Goal: Register for event/course

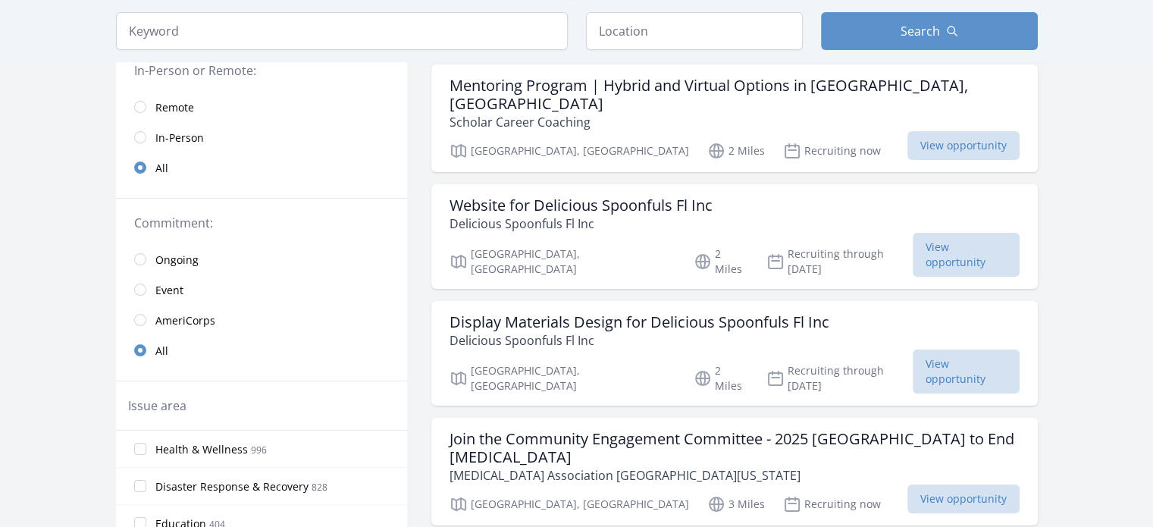
scroll to position [159, 0]
click at [143, 102] on input "radio" at bounding box center [140, 105] width 12 height 12
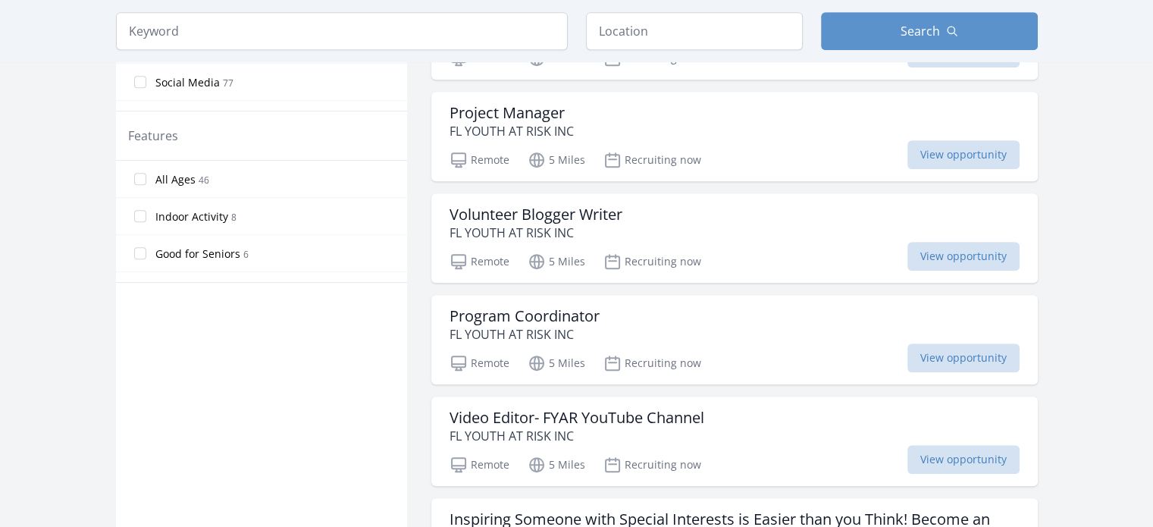
scroll to position [758, 0]
click at [787, 235] on div "Volunteer Blogger Writer FL YOUTH AT RISK INC" at bounding box center [735, 224] width 570 height 36
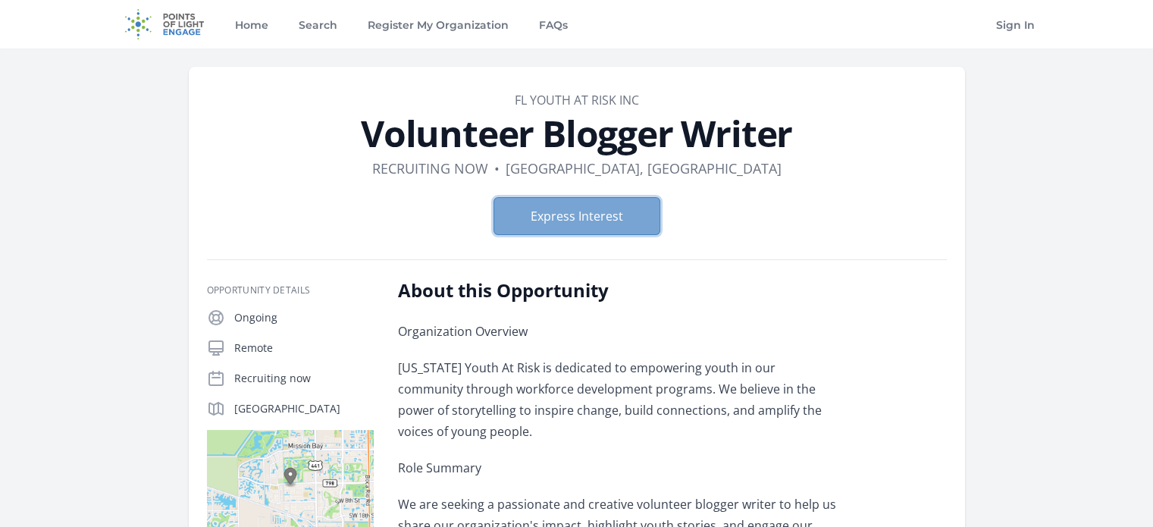
click at [611, 214] on button "Express Interest" at bounding box center [577, 216] width 167 height 38
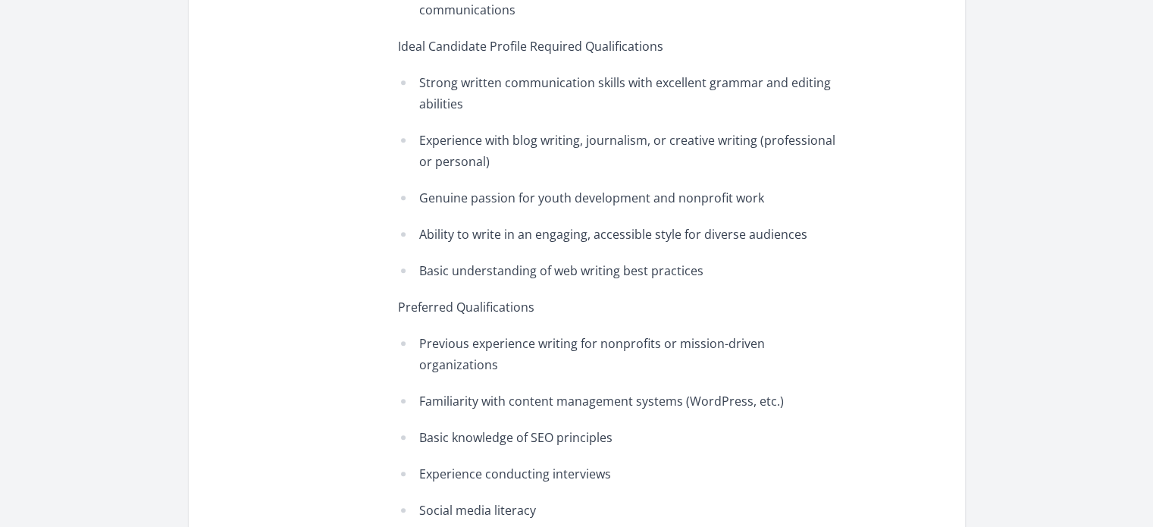
scroll to position [1295, 0]
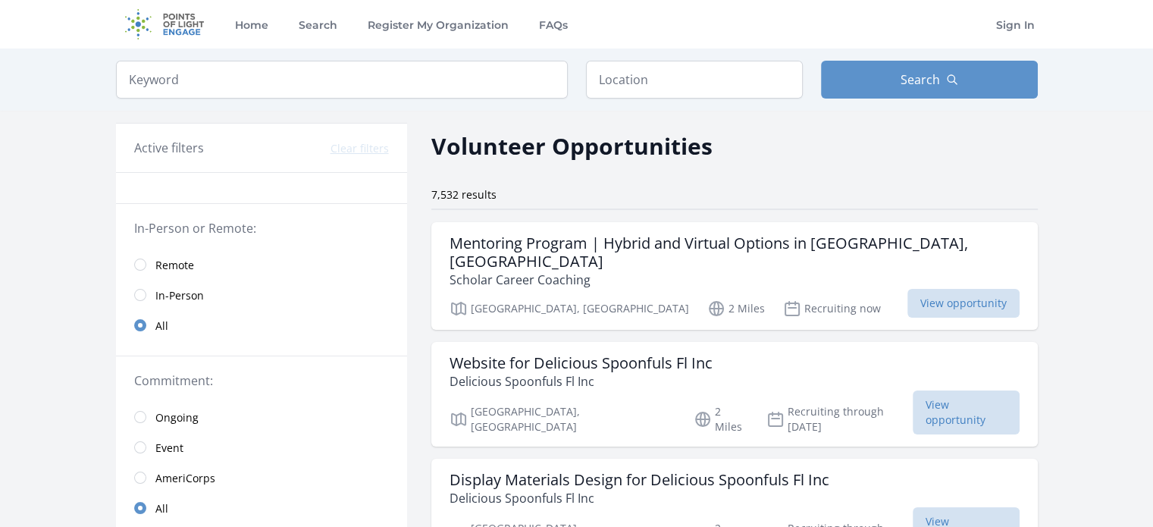
click at [197, 257] on link "Remote" at bounding box center [261, 264] width 291 height 30
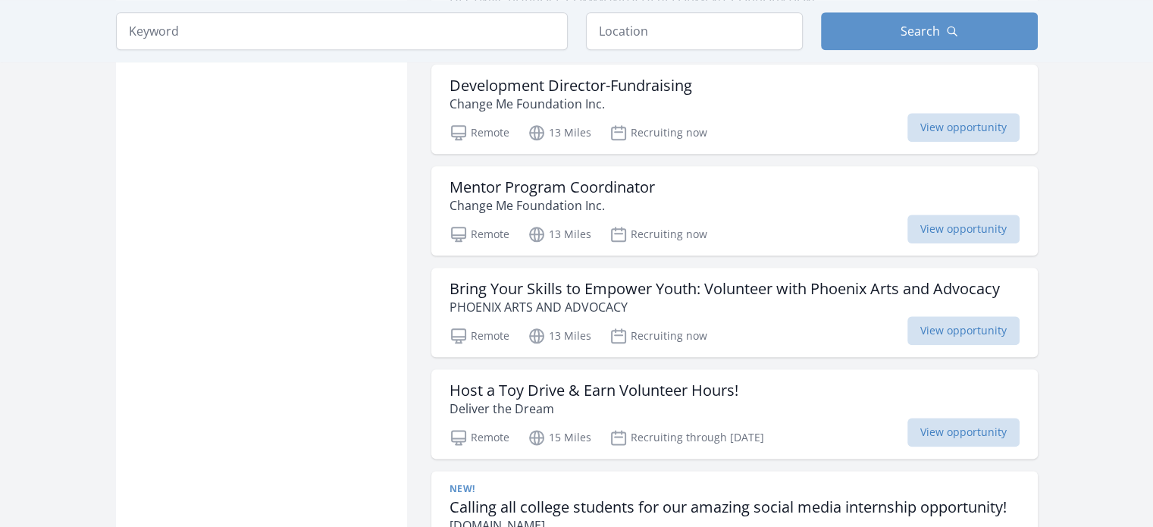
scroll to position [1737, 0]
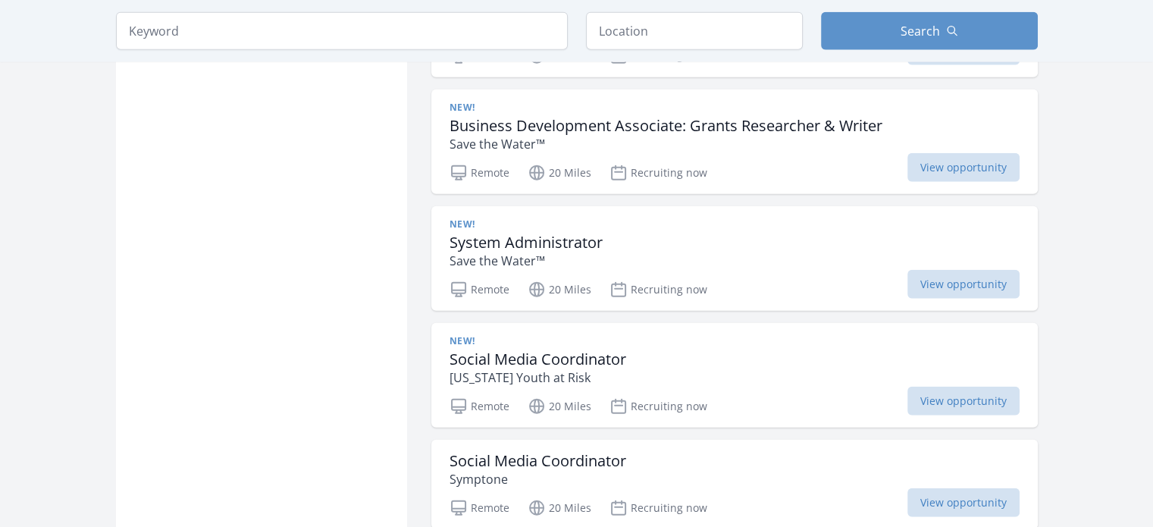
scroll to position [3695, 0]
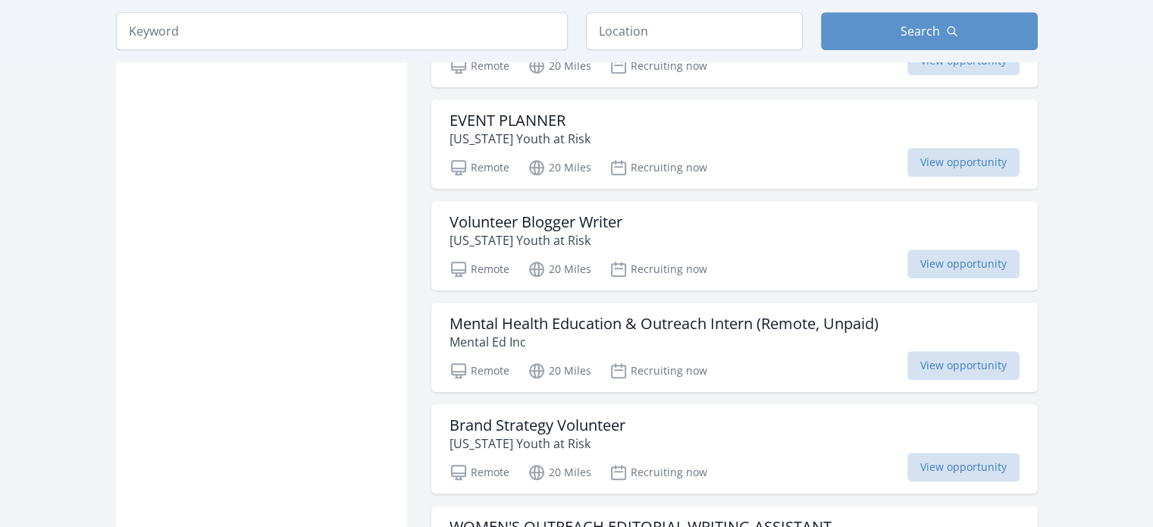
scroll to position [7392, 0]
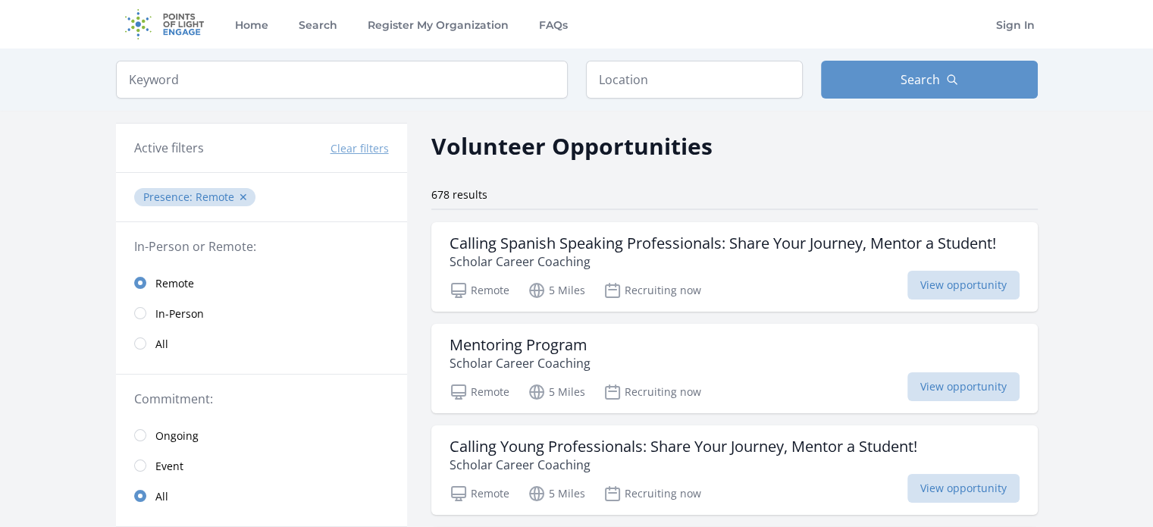
click at [143, 318] on link "In-Person" at bounding box center [261, 313] width 291 height 30
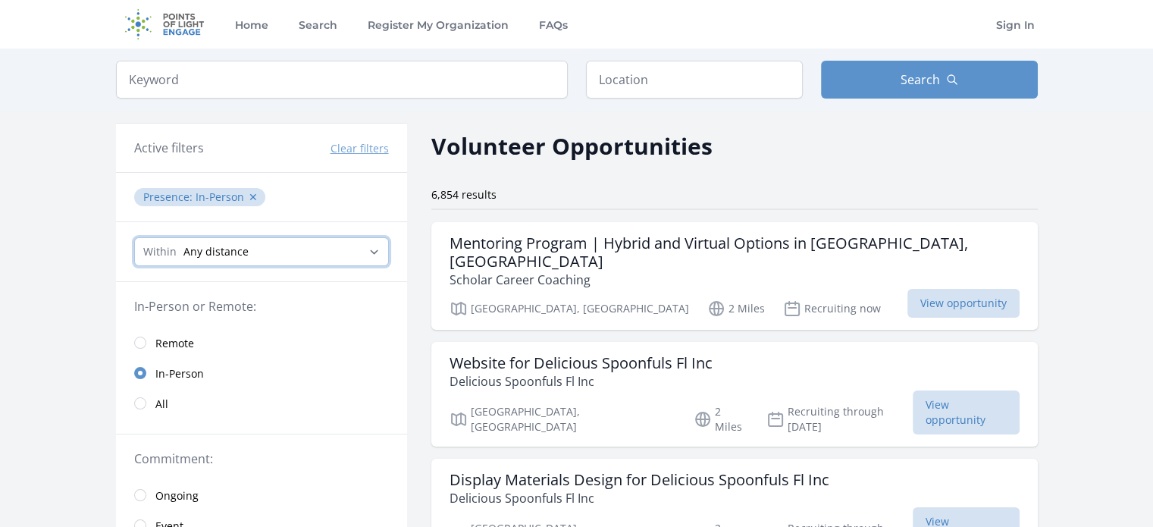
click at [289, 246] on select "Any distance , 5 Miles , 20 Miles , 50 Miles , 100 Miles" at bounding box center [261, 251] width 255 height 29
select select "8046"
click at [134, 237] on select "Any distance , 5 Miles , 20 Miles , 50 Miles , 100 Miles" at bounding box center [261, 251] width 255 height 29
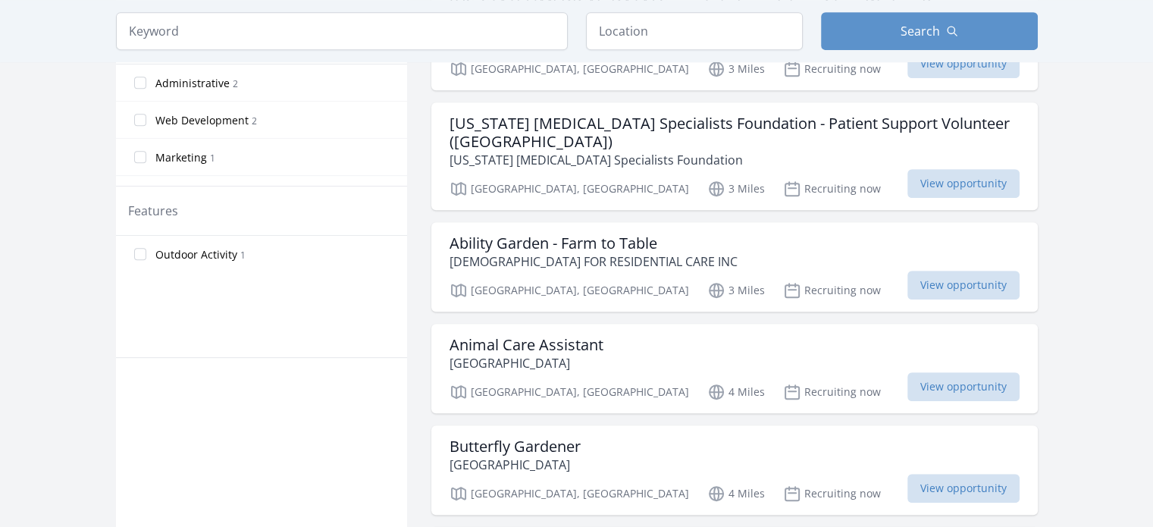
scroll to position [710, 0]
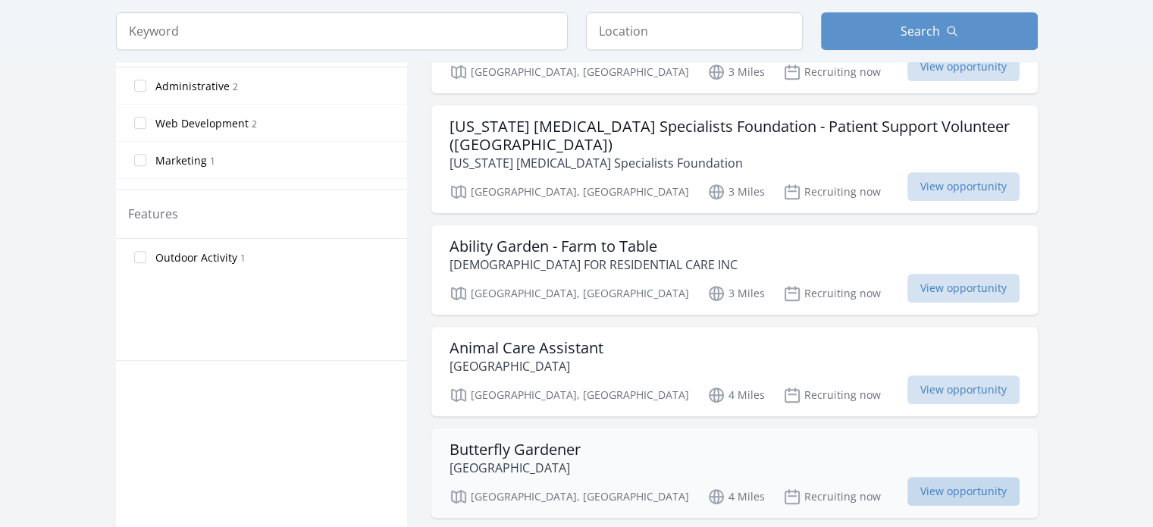
click at [968, 477] on span "View opportunity" at bounding box center [964, 491] width 112 height 29
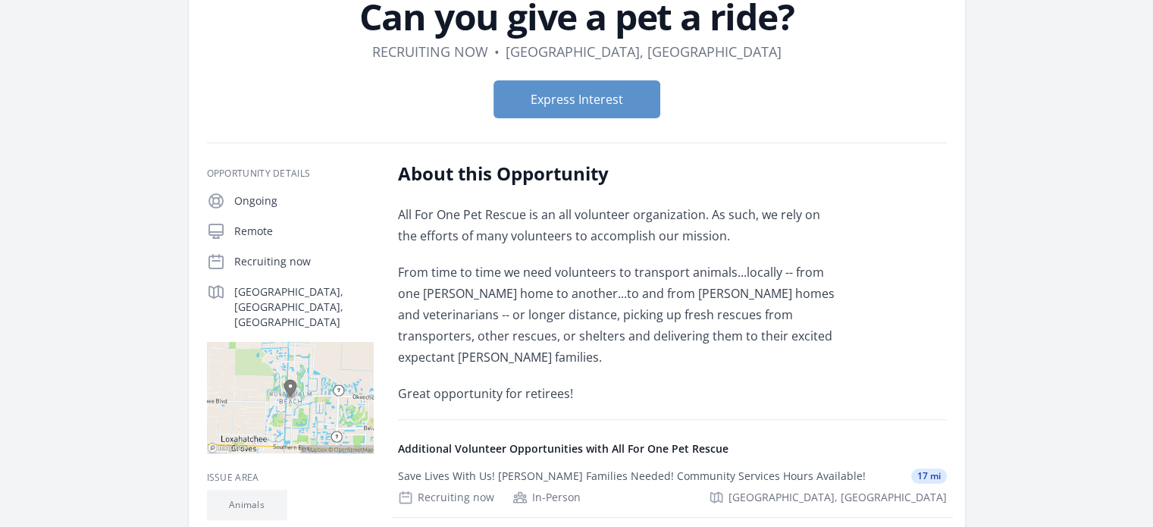
scroll to position [121, 0]
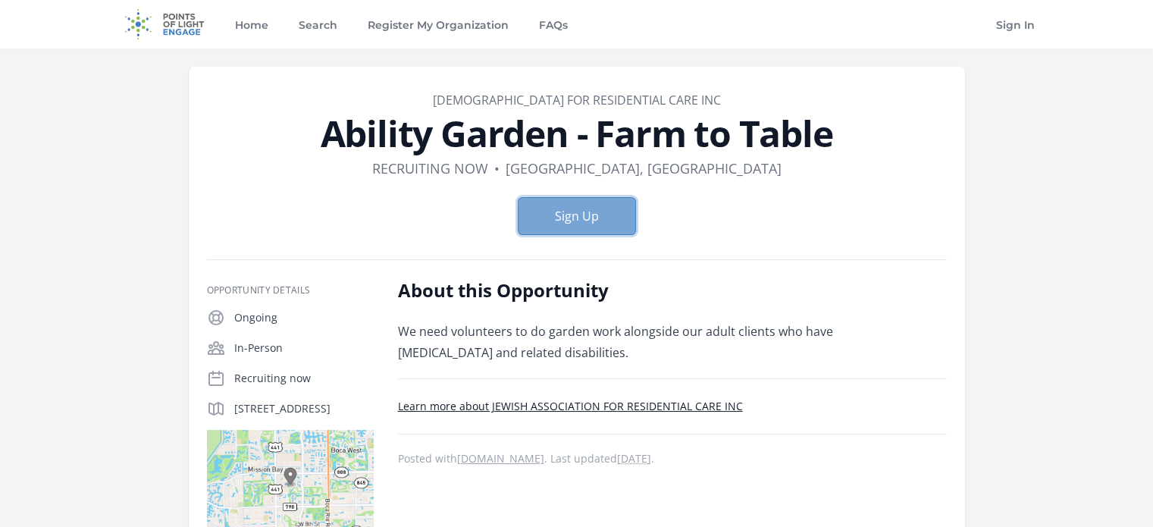
drag, startPoint x: 588, startPoint y: 220, endPoint x: 567, endPoint y: 210, distance: 22.7
click at [567, 210] on button "Sign Up" at bounding box center [577, 216] width 118 height 38
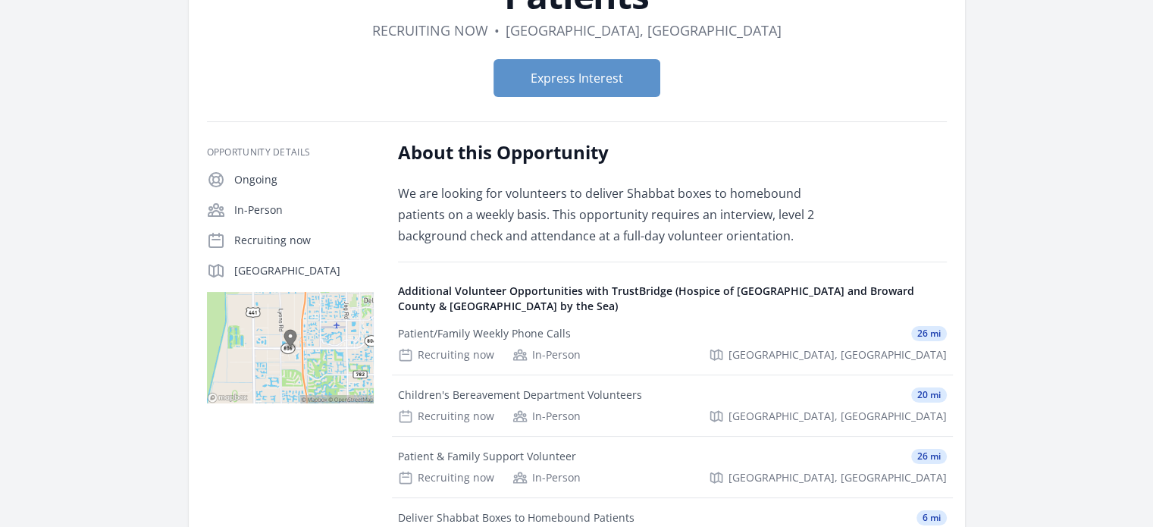
scroll to position [176, 0]
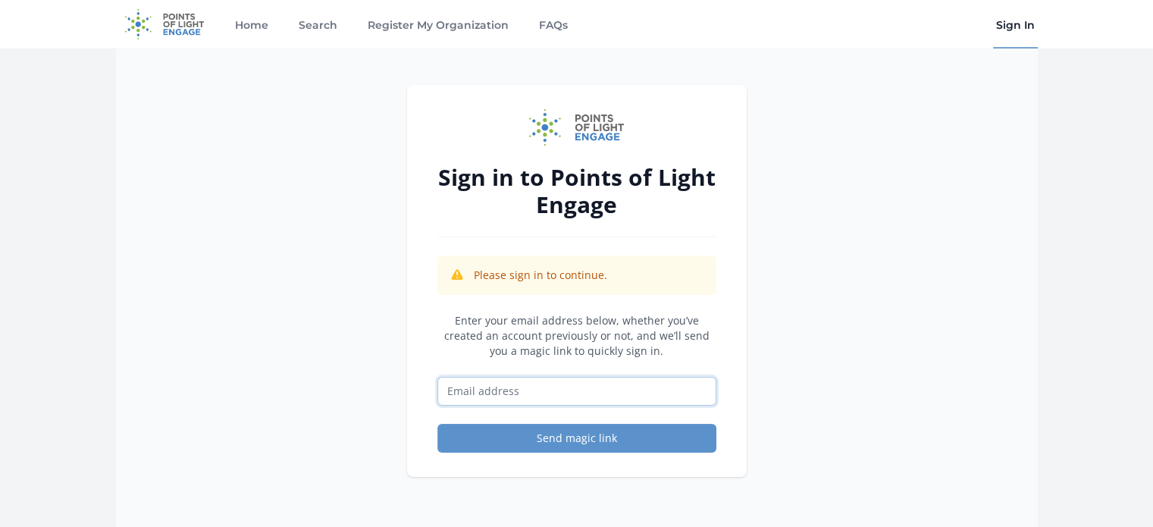
click at [557, 387] on input "Email address" at bounding box center [577, 391] width 279 height 29
type input "Meganrebeccamusicstudio@gmail.com"
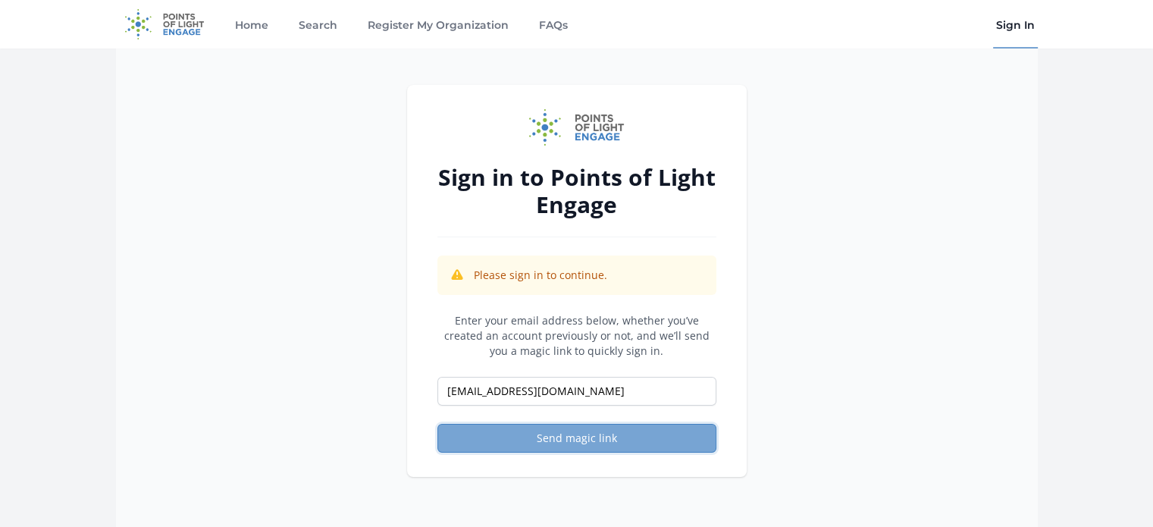
click at [546, 439] on button "Send magic link" at bounding box center [577, 438] width 279 height 29
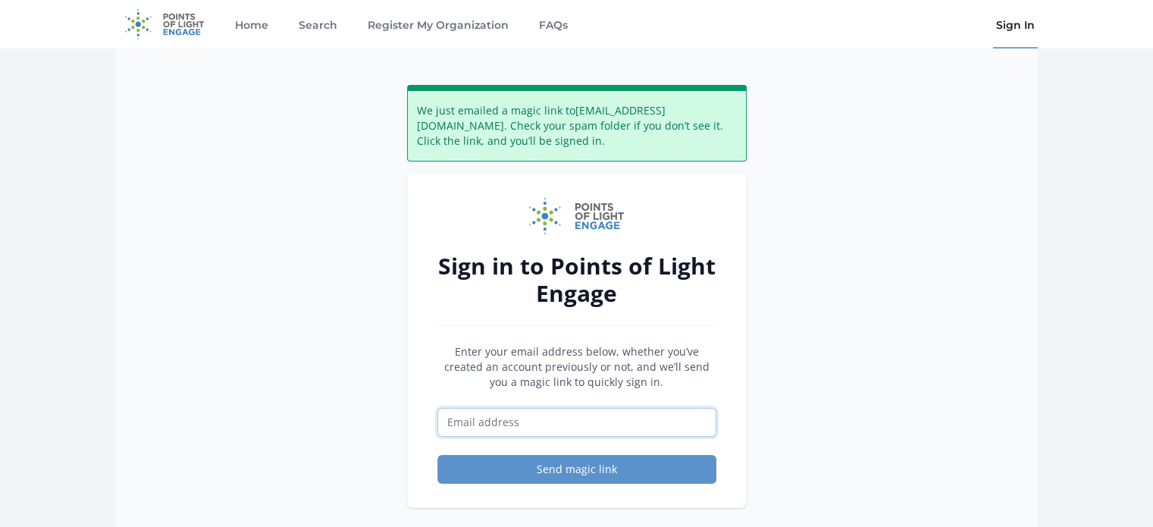
click at [540, 428] on input "Email address" at bounding box center [577, 422] width 279 height 29
type input "[EMAIL_ADDRESS][DOMAIN_NAME]"
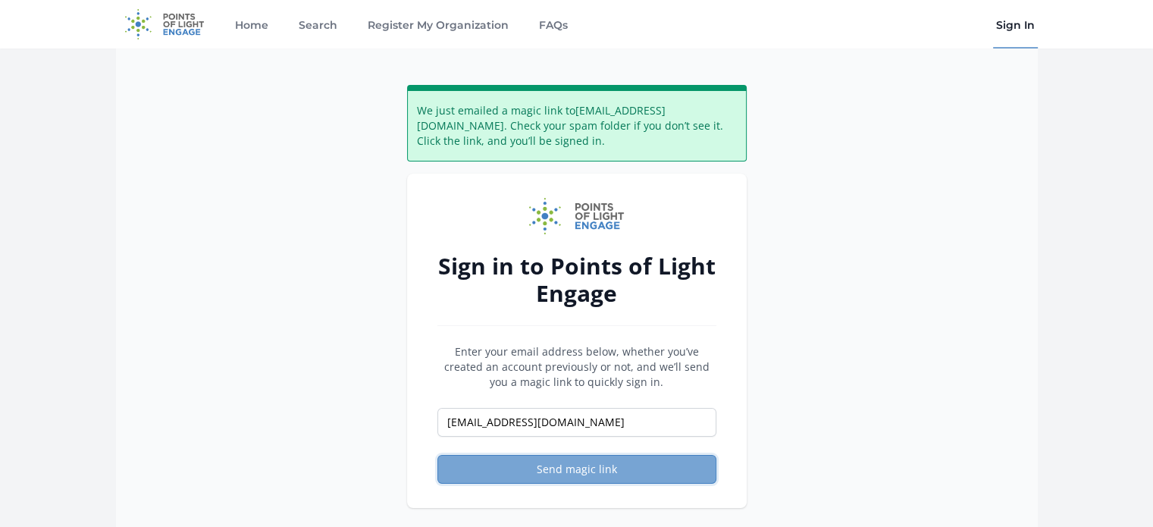
click at [554, 472] on button "Send magic link" at bounding box center [577, 469] width 279 height 29
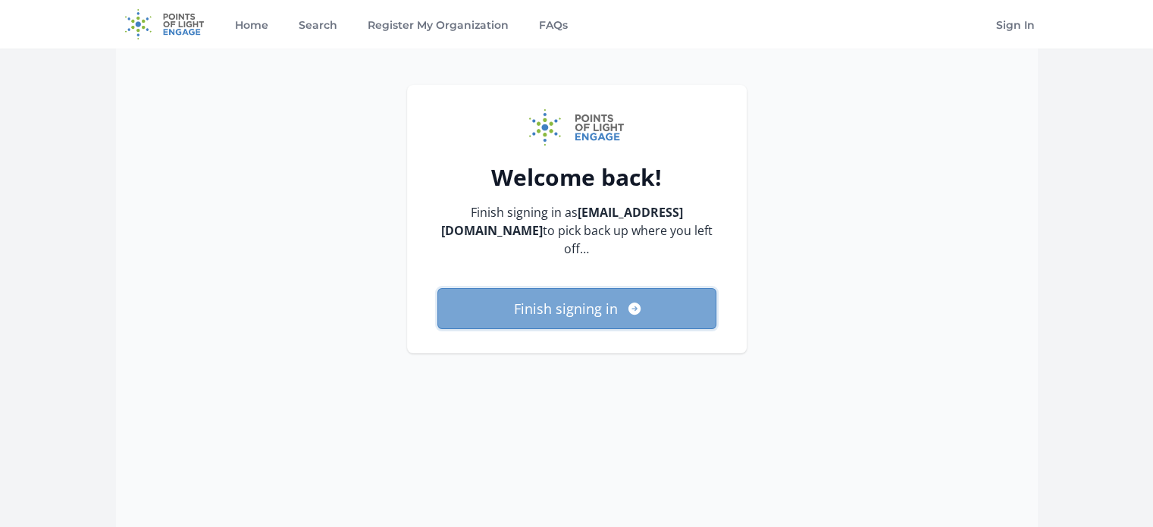
click at [628, 302] on icon "submit" at bounding box center [634, 308] width 15 height 15
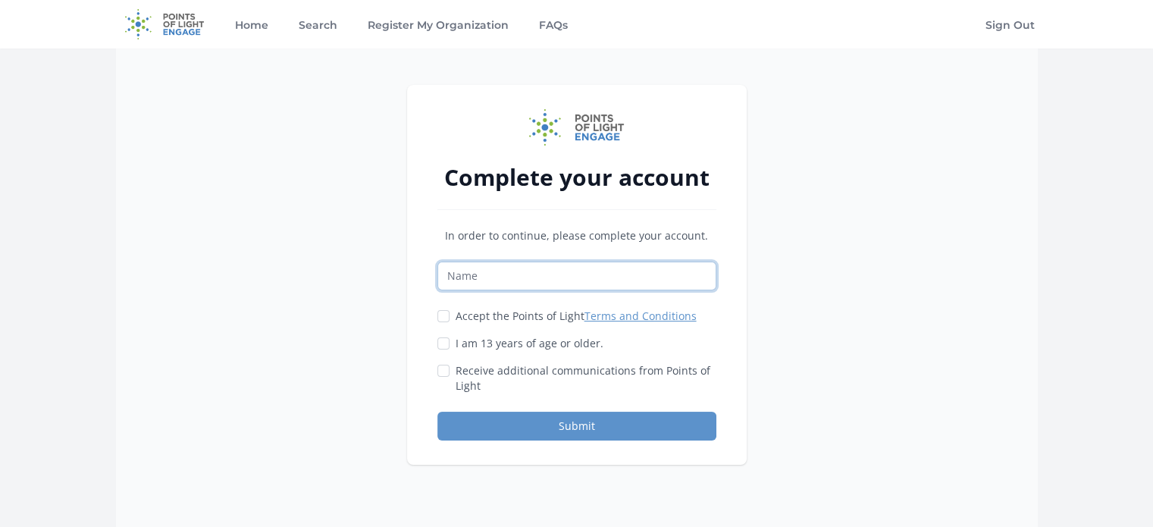
click at [600, 275] on input "Name" at bounding box center [577, 276] width 279 height 29
type input "Megan Rebecca Lipsky"
click at [496, 319] on label "Accept the Points of Light Terms and Conditions" at bounding box center [576, 316] width 241 height 15
click at [450, 319] on input "Accept the Points of Light Terms and Conditions" at bounding box center [444, 316] width 12 height 12
checkbox input "true"
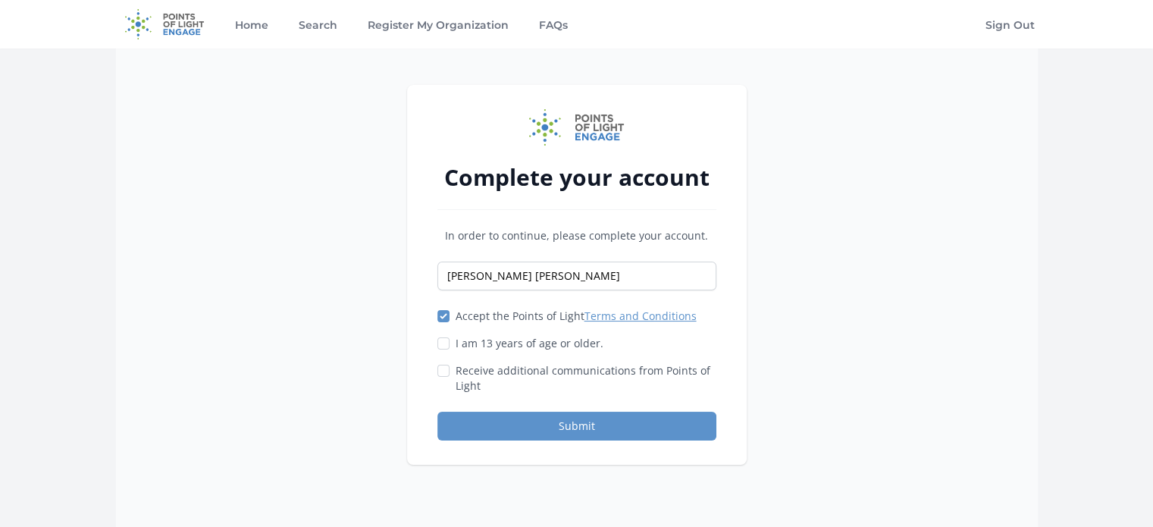
click at [468, 345] on label "I am 13 years of age or older." at bounding box center [530, 343] width 148 height 15
click at [450, 345] on input "I am 13 years of age or older." at bounding box center [444, 343] width 12 height 12
checkbox input "true"
click at [490, 425] on button "Submit" at bounding box center [577, 426] width 279 height 29
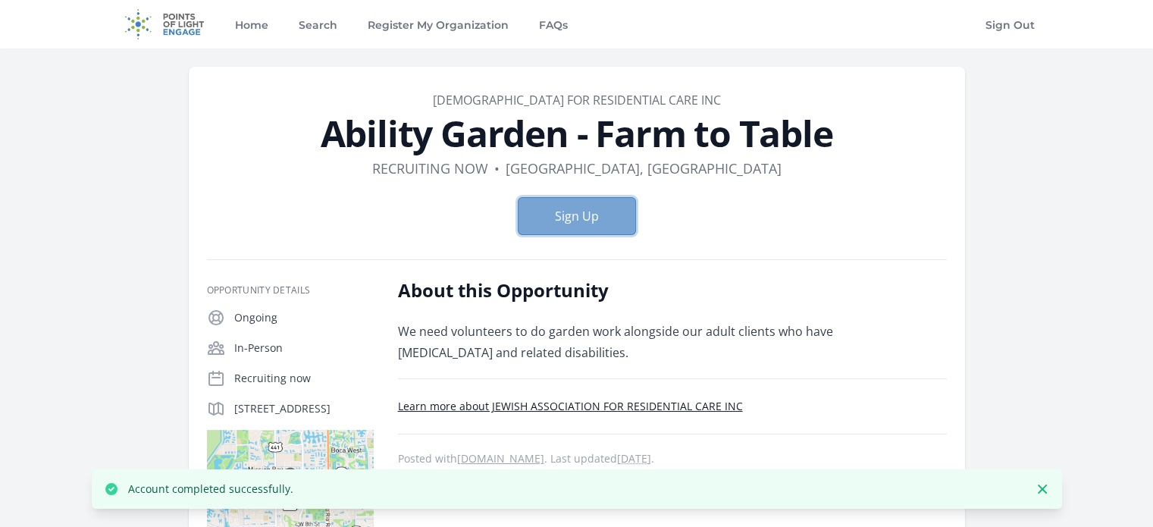
click at [570, 214] on button "Sign Up" at bounding box center [577, 216] width 118 height 38
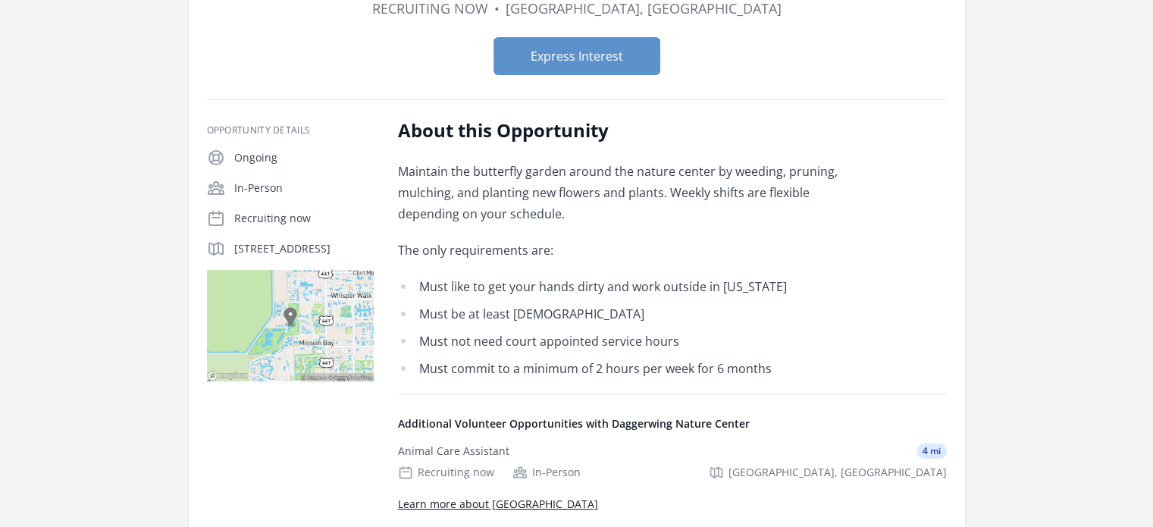
scroll to position [161, 0]
